Goal: Information Seeking & Learning: Learn about a topic

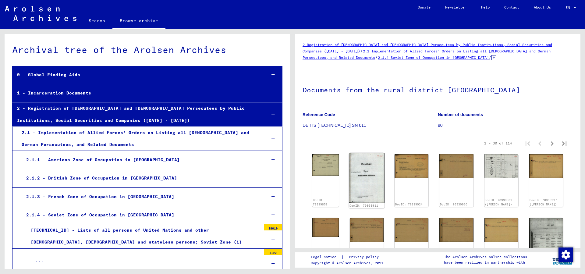
scroll to position [66, 0]
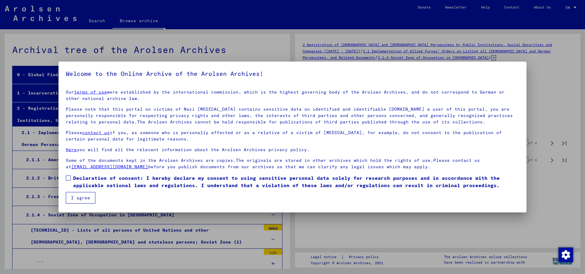
click at [82, 195] on button "I agree" at bounding box center [81, 198] width 30 height 12
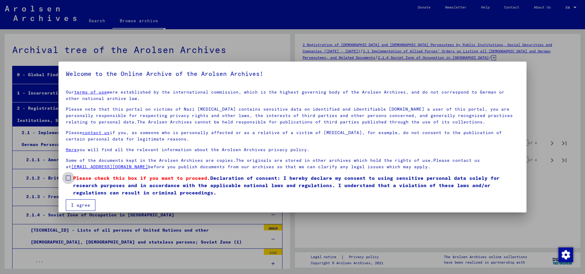
click at [71, 179] on label "Please check this box if you want to proceed. Declaration of consent: I hereby …" at bounding box center [293, 185] width 454 height 22
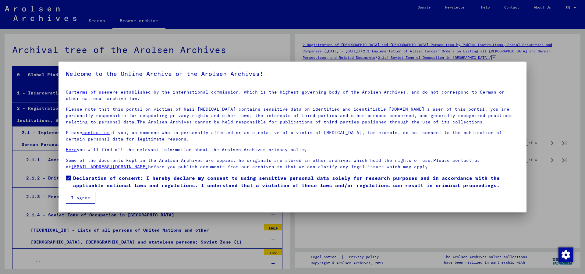
click at [82, 201] on button "I agree" at bounding box center [81, 198] width 30 height 12
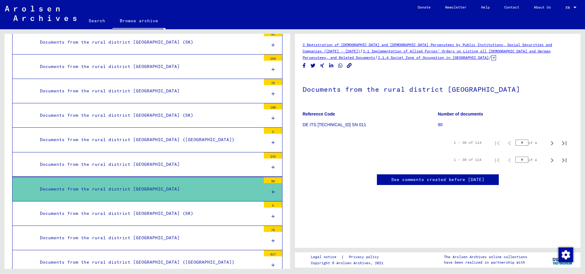
scroll to position [593, 0]
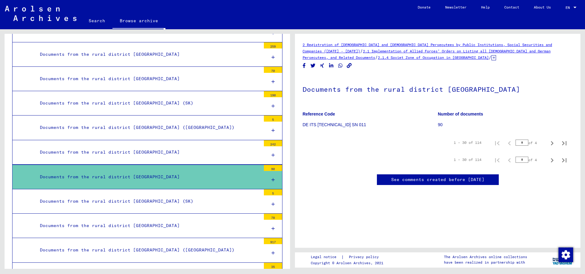
click at [272, 178] on icon at bounding box center [273, 180] width 3 height 4
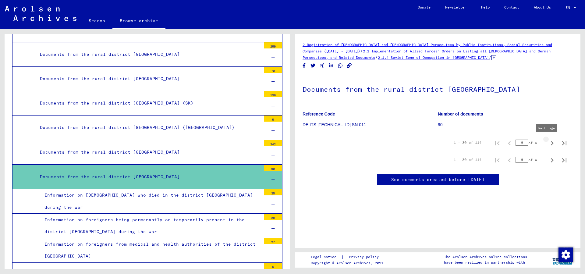
click at [549, 143] on icon "Next page" at bounding box center [552, 143] width 9 height 9
type input "*"
click at [504, 143] on button "Previous page" at bounding box center [510, 143] width 12 height 12
type input "*"
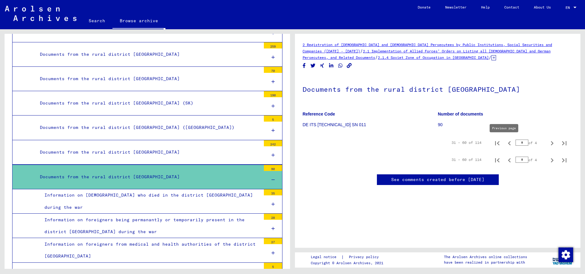
type input "*"
